Goal: Navigation & Orientation: Find specific page/section

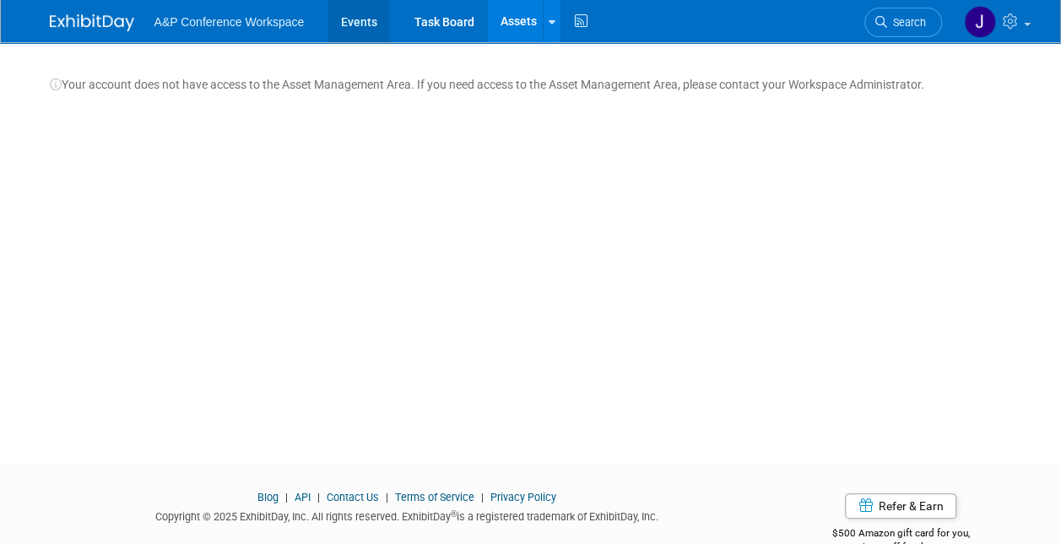
click at [363, 25] on link "Events" at bounding box center [359, 21] width 62 height 42
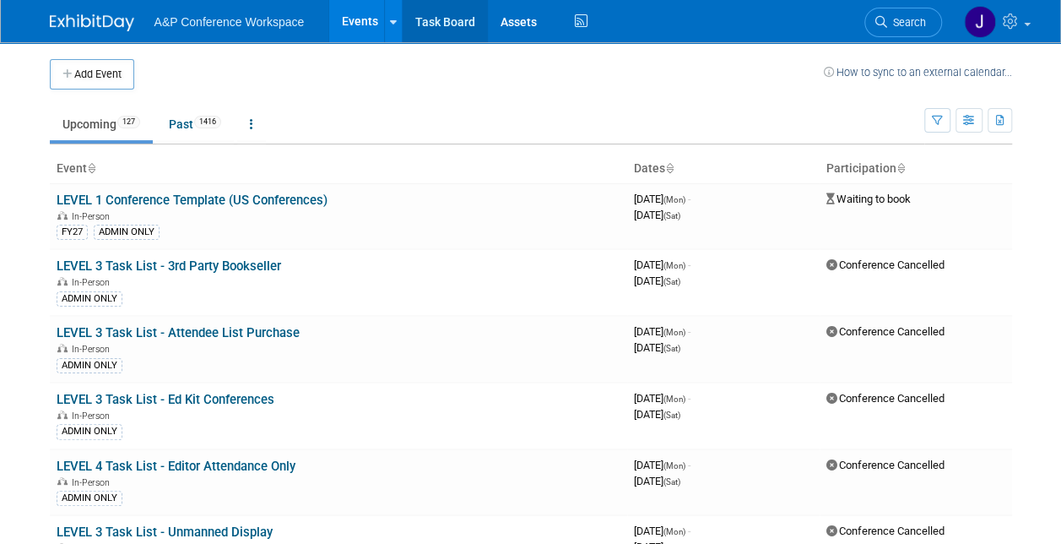
click at [420, 27] on link "Task Board" at bounding box center [445, 21] width 85 height 42
